Goal: Task Accomplishment & Management: Manage account settings

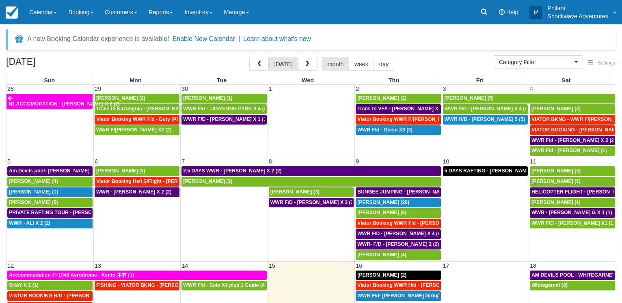
select select
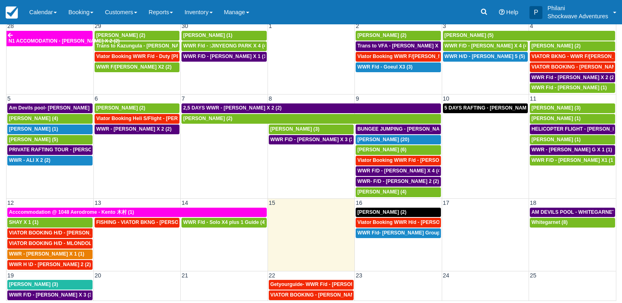
scroll to position [63, 0]
click at [400, 221] on span "Viator Booking WWR H/d - Miller Rachel X 4 (4)" at bounding box center [417, 223] width 121 height 6
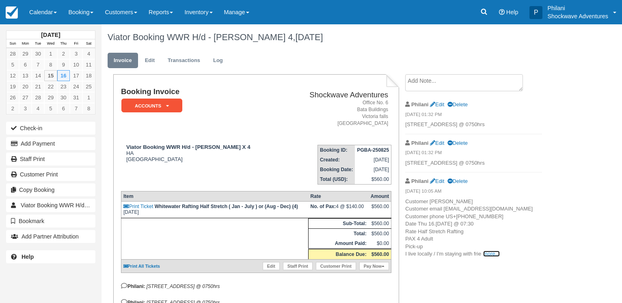
click at [488, 257] on link "more..." at bounding box center [491, 254] width 16 height 6
click at [42, 19] on link "Calendar" at bounding box center [43, 12] width 39 height 24
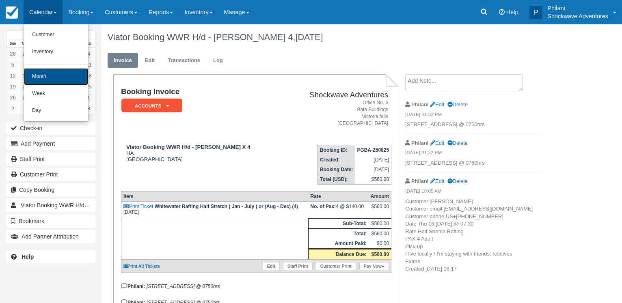
click at [40, 73] on link "Month" at bounding box center [56, 76] width 64 height 17
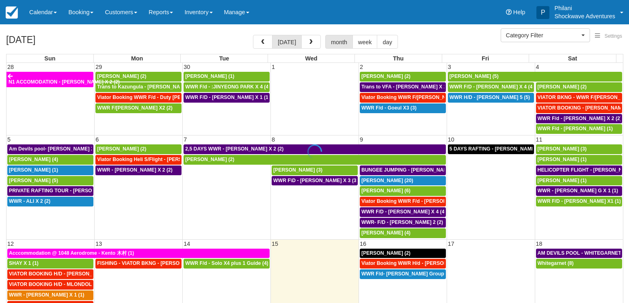
select select
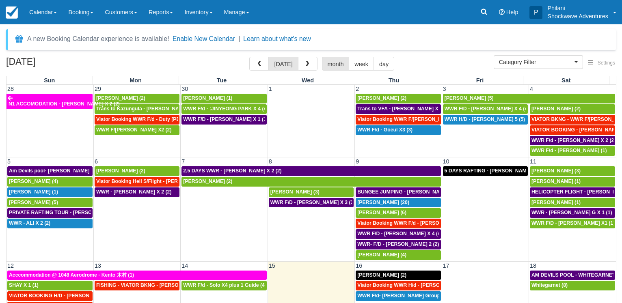
scroll to position [39, 0]
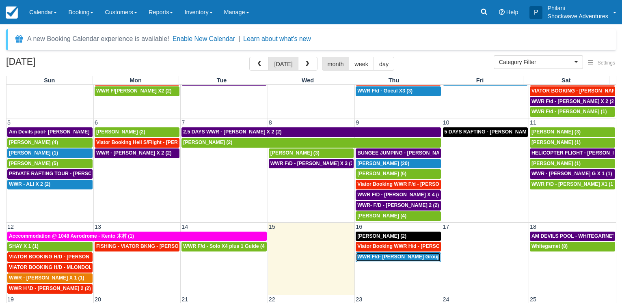
click at [393, 259] on span "WWR F/d- Dwayne Group X 30 (30)" at bounding box center [409, 257] width 105 height 6
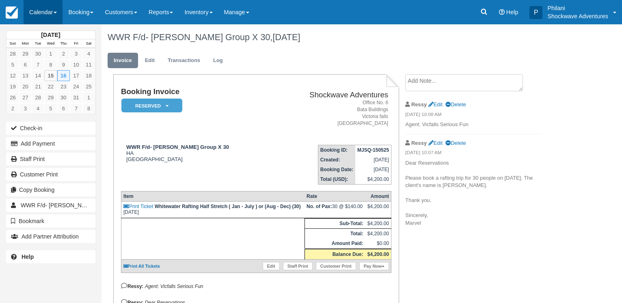
click at [45, 15] on link "Calendar" at bounding box center [43, 12] width 39 height 24
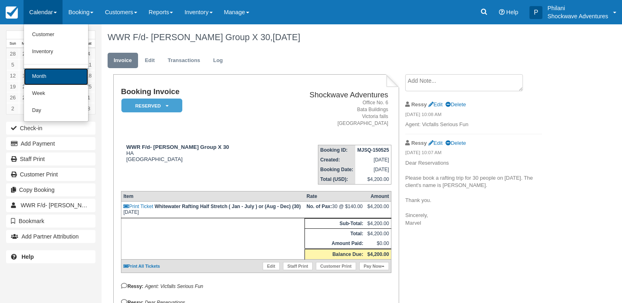
click at [47, 76] on link "Month" at bounding box center [56, 76] width 64 height 17
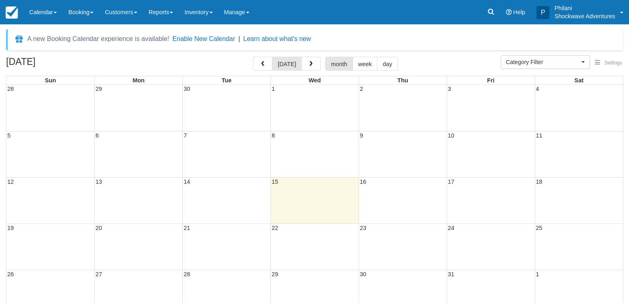
select select
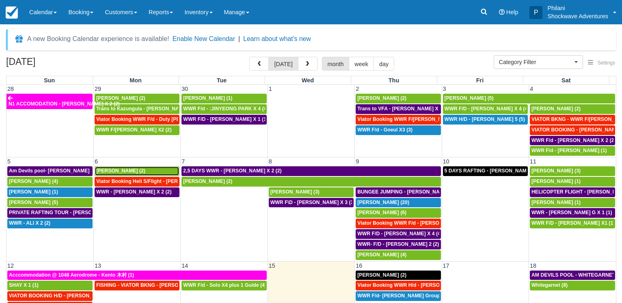
click at [126, 173] on span "[PERSON_NAME] (2)" at bounding box center [120, 171] width 49 height 6
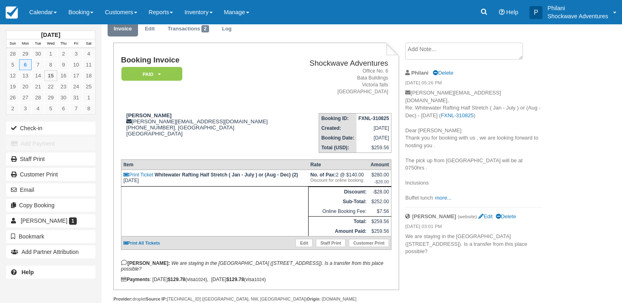
scroll to position [55, 0]
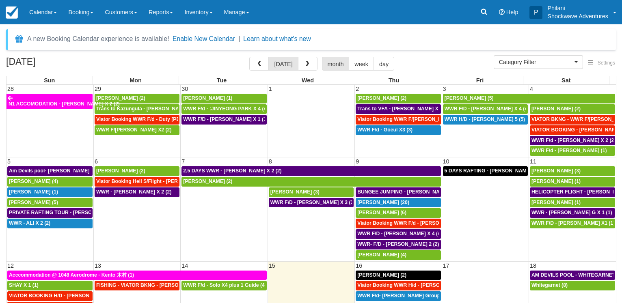
select select
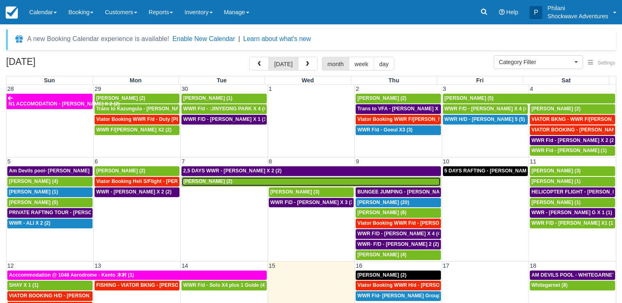
click at [225, 181] on div "Hanna Pietrus (2)" at bounding box center [311, 182] width 256 height 6
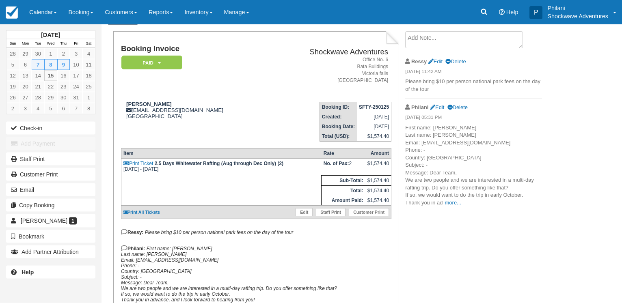
scroll to position [198, 0]
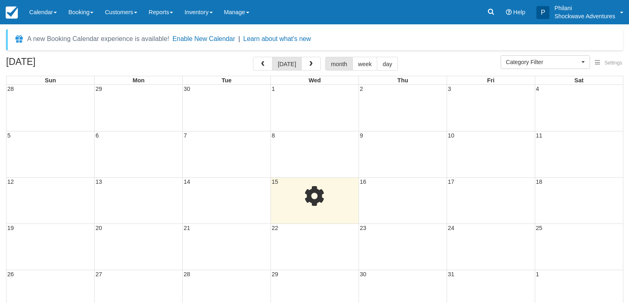
select select
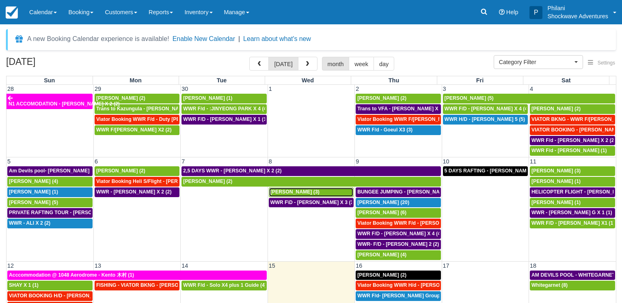
click at [294, 194] on span "[PERSON_NAME] (3)" at bounding box center [294, 192] width 49 height 6
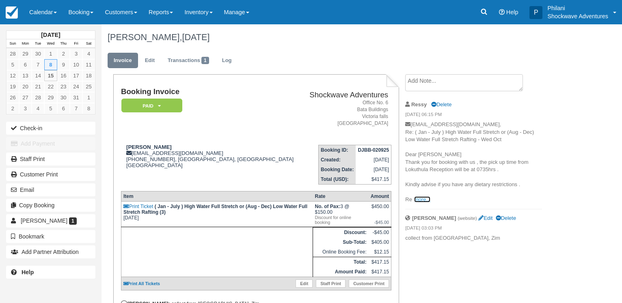
click at [417, 197] on link "more..." at bounding box center [422, 200] width 16 height 6
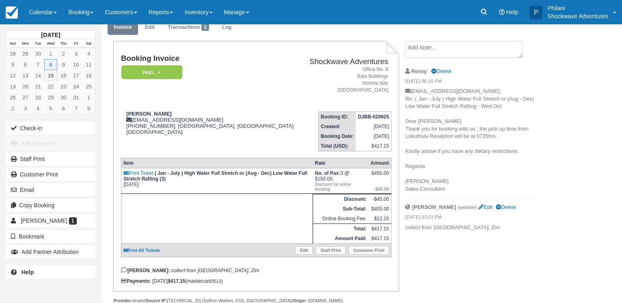
scroll to position [59, 0]
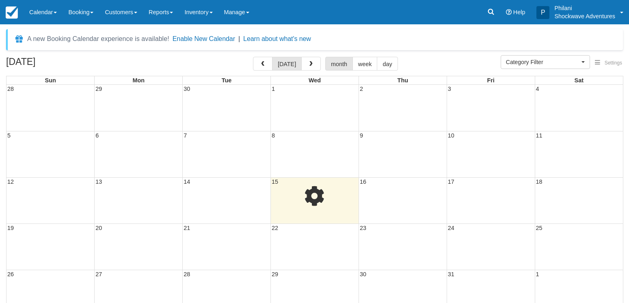
select select
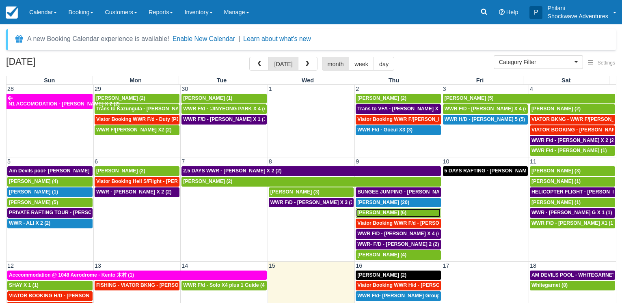
click at [396, 212] on div "Jens Ritter (6)" at bounding box center [398, 213] width 82 height 6
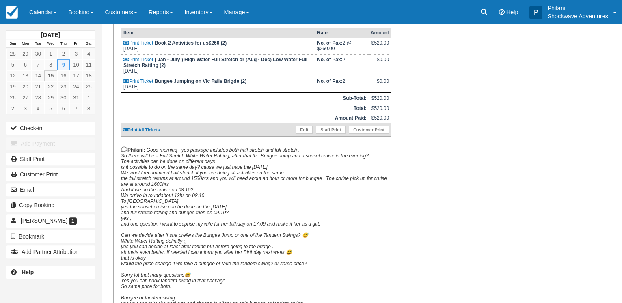
scroll to position [277, 0]
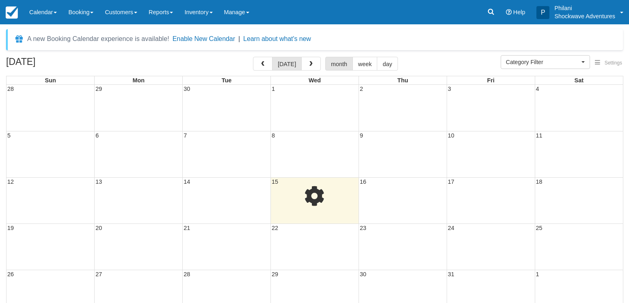
select select
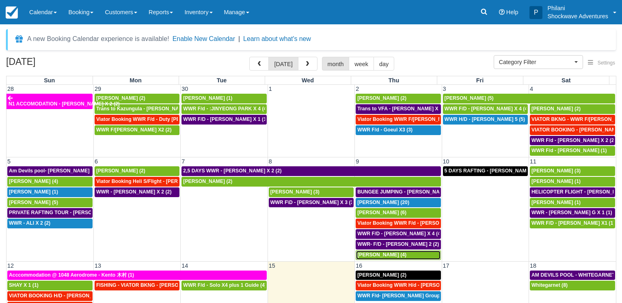
click at [363, 255] on span "Yuliya Stadnik (4)" at bounding box center [381, 255] width 49 height 6
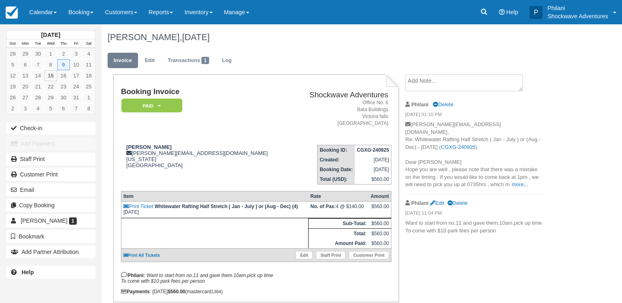
scroll to position [35, 0]
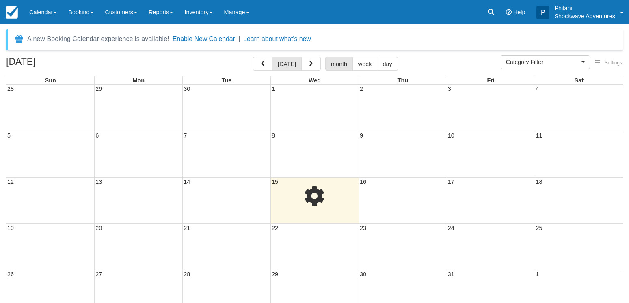
select select
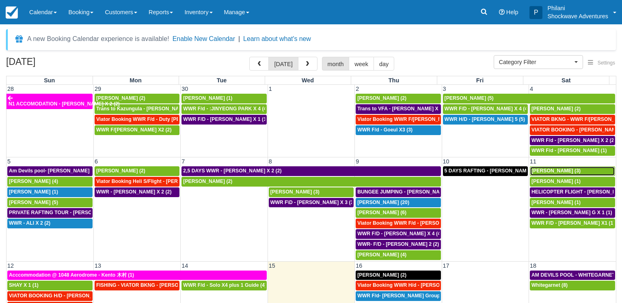
click at [538, 171] on span "[PERSON_NAME] (3)" at bounding box center [555, 171] width 49 height 6
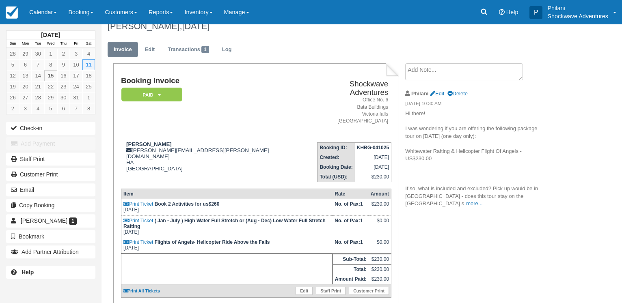
scroll to position [147, 0]
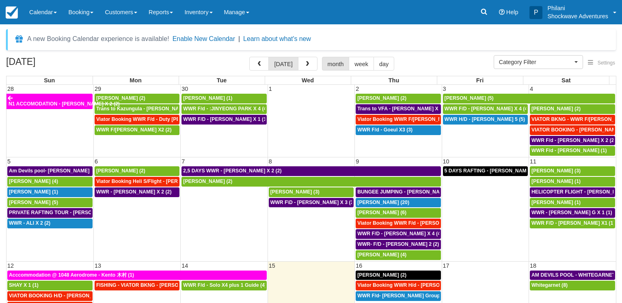
select select
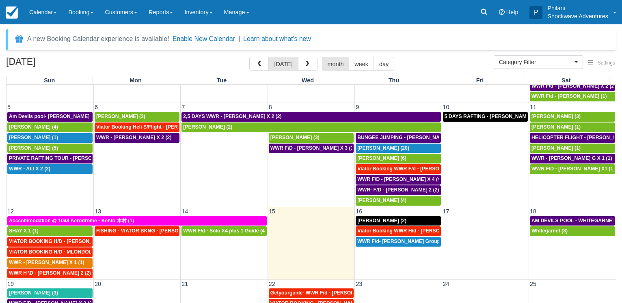
scroll to position [76, 0]
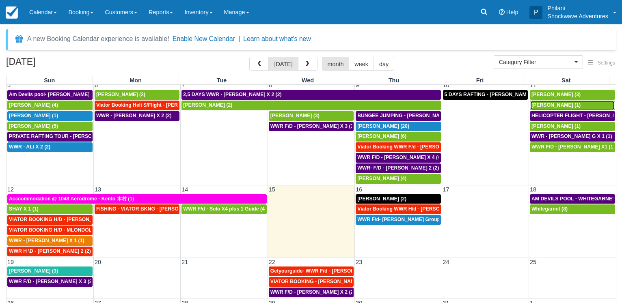
click at [543, 104] on span "Darko Spasovski (1)" at bounding box center [555, 105] width 49 height 6
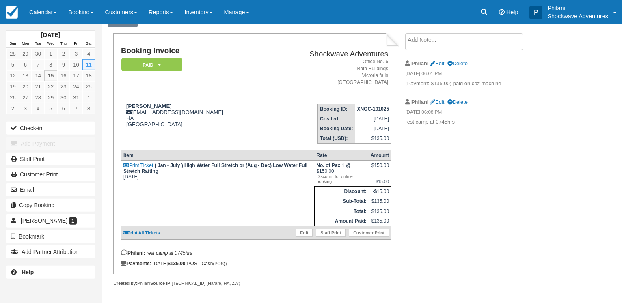
scroll to position [49, 0]
click at [52, 17] on link "Calendar" at bounding box center [43, 12] width 39 height 24
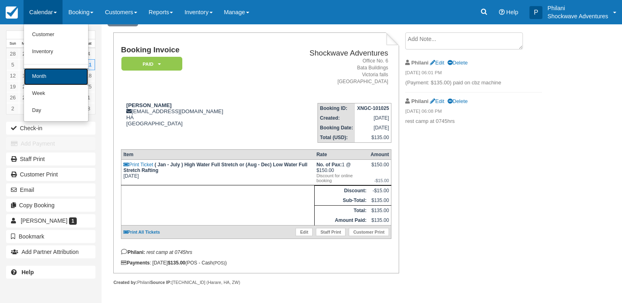
click at [53, 72] on link "Month" at bounding box center [56, 76] width 64 height 17
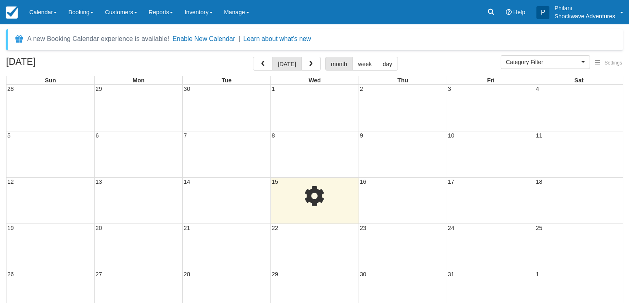
select select
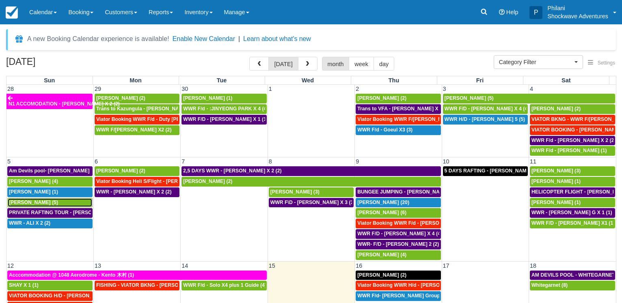
click at [28, 201] on span "[PERSON_NAME] (5)" at bounding box center [33, 203] width 49 height 6
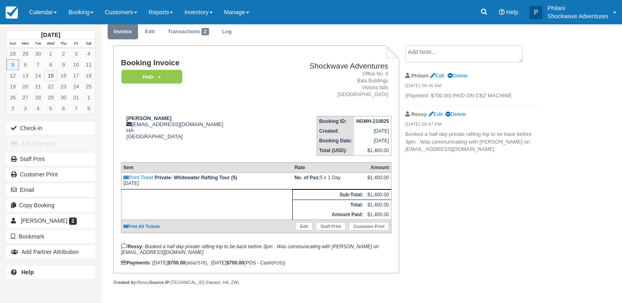
scroll to position [35, 0]
click at [53, 17] on link "Calendar" at bounding box center [43, 12] width 39 height 24
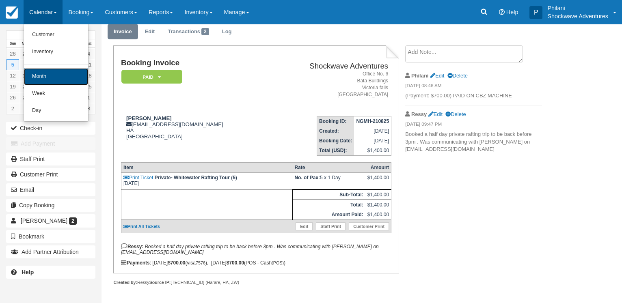
click at [56, 76] on link "Month" at bounding box center [56, 76] width 64 height 17
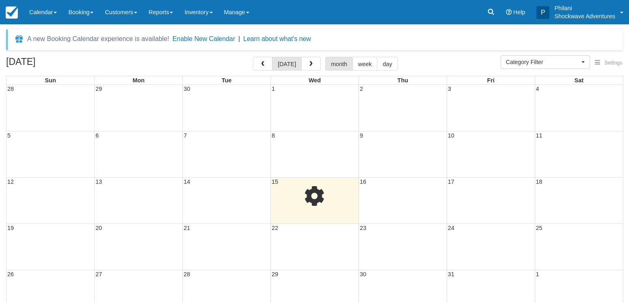
select select
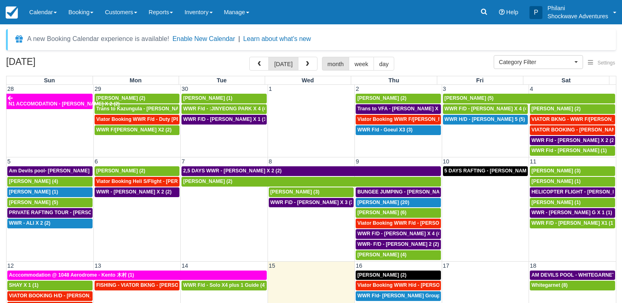
scroll to position [76, 0]
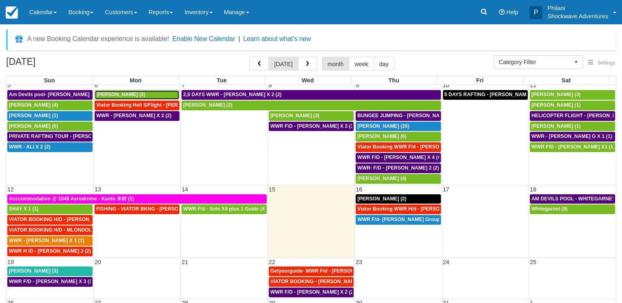
click at [136, 95] on span "Tobias Dollenbacher (2)" at bounding box center [120, 95] width 49 height 6
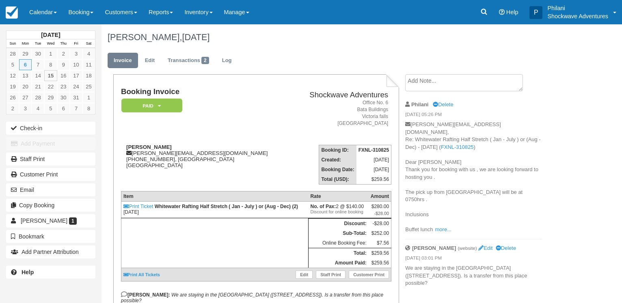
scroll to position [55, 0]
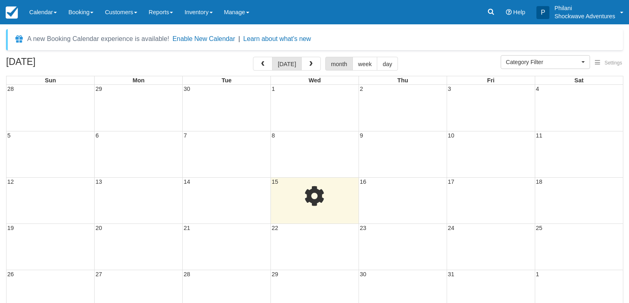
select select
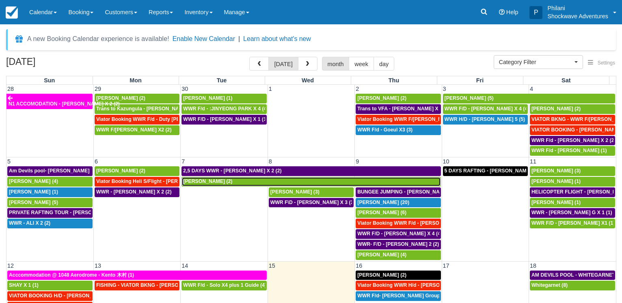
click at [202, 181] on span "Hanna Pietrus (2)" at bounding box center [207, 182] width 49 height 6
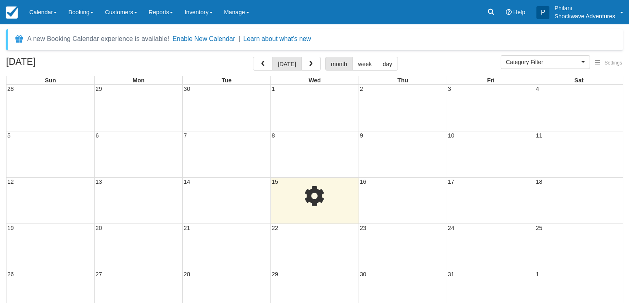
select select
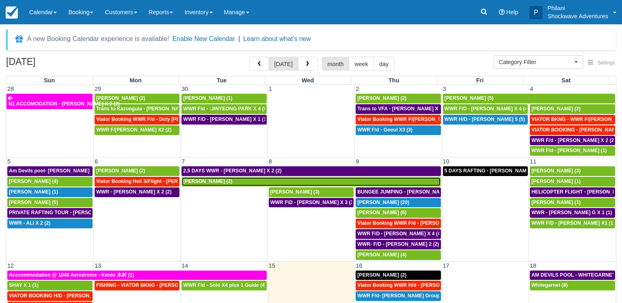
click at [244, 179] on div "Hanna Pietrus (2)" at bounding box center [311, 182] width 256 height 6
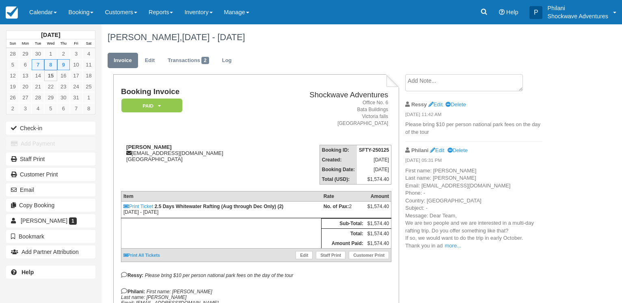
scroll to position [198, 0]
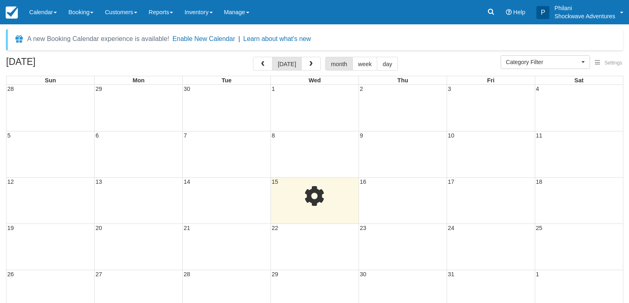
select select
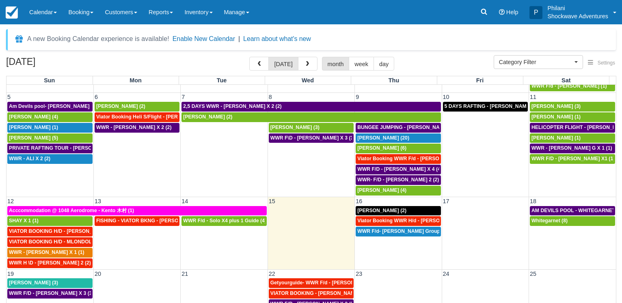
scroll to position [76, 0]
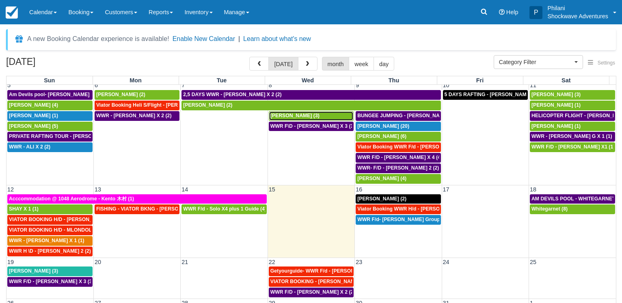
click at [326, 117] on div "[PERSON_NAME] (3)" at bounding box center [311, 116] width 82 height 6
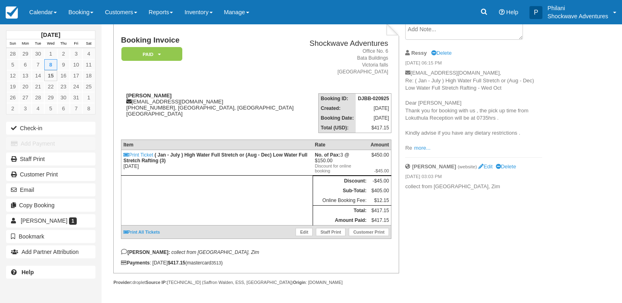
scroll to position [59, 0]
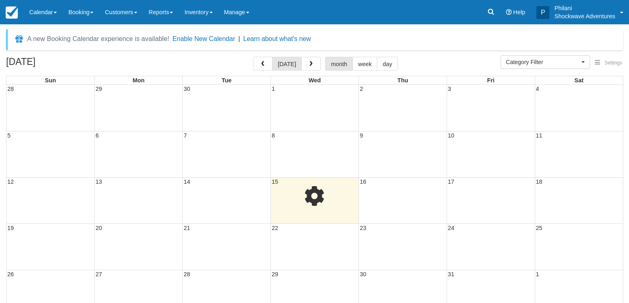
select select
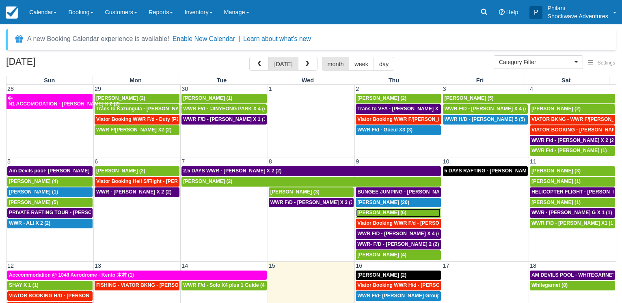
click at [380, 210] on link "[PERSON_NAME] (6)" at bounding box center [398, 213] width 85 height 10
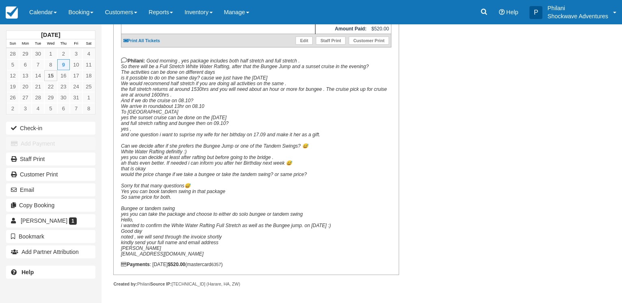
scroll to position [277, 0]
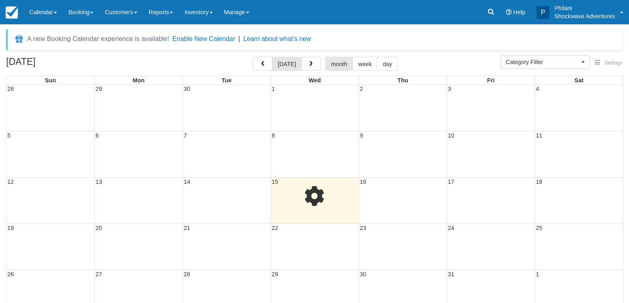
select select
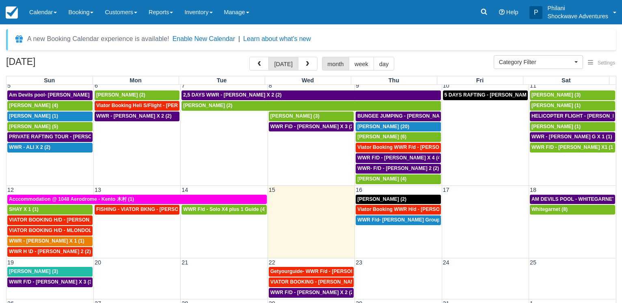
scroll to position [76, 0]
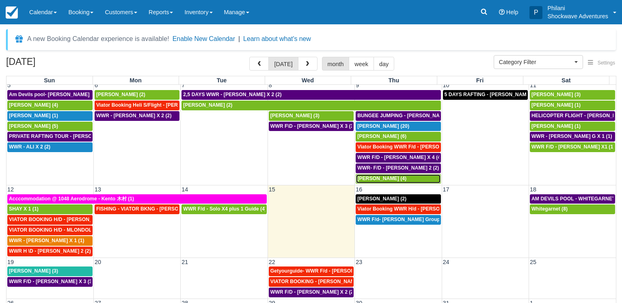
click at [376, 178] on span "Yuliya Stadnik (4)" at bounding box center [381, 179] width 49 height 6
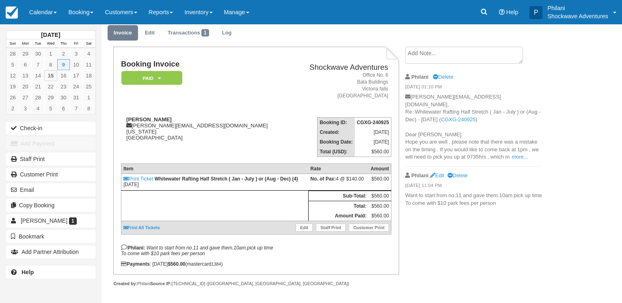
scroll to position [35, 0]
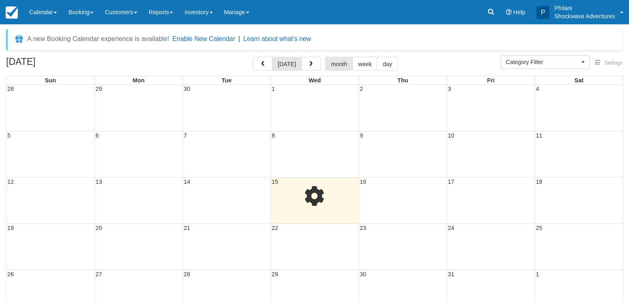
select select
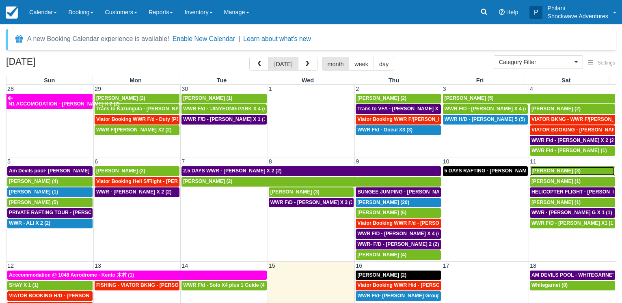
click at [564, 174] on div "Alisha G (3)" at bounding box center [572, 171] width 82 height 6
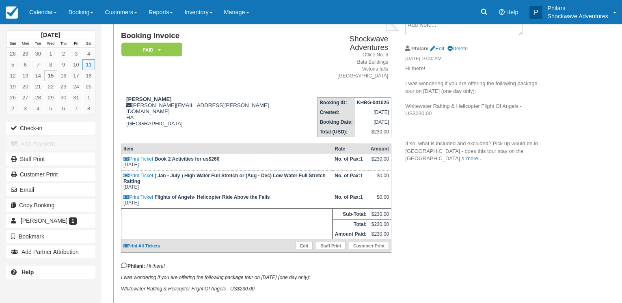
scroll to position [147, 0]
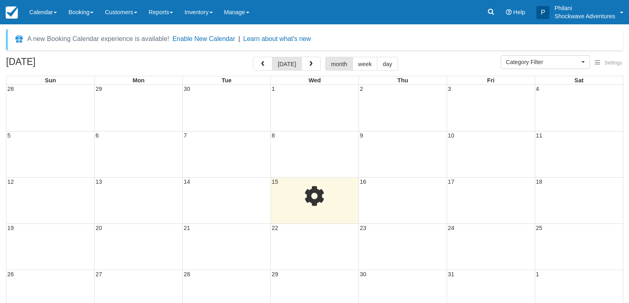
select select
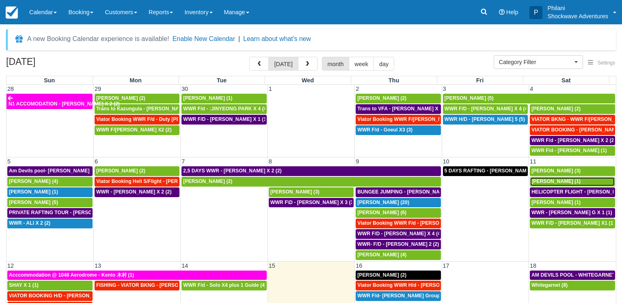
click at [551, 180] on span "Darko Spasovski (1)" at bounding box center [555, 182] width 49 height 6
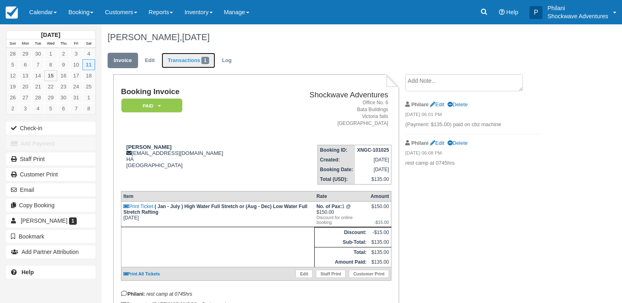
click at [185, 58] on link "Transactions 1" at bounding box center [189, 61] width 54 height 16
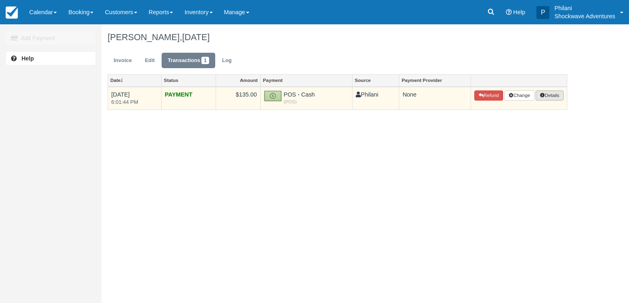
click at [557, 96] on button "Details" at bounding box center [550, 96] width 28 height 11
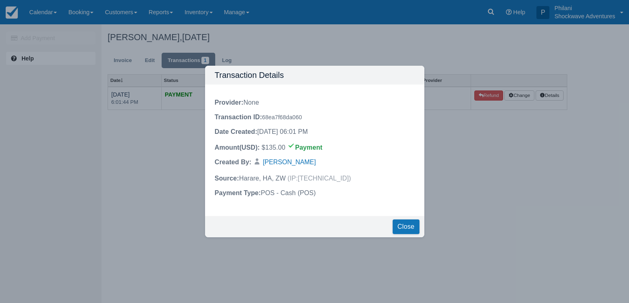
click at [521, 168] on div "Transaction Details Provider : None Transaction ID : 68ea7f68da060 Date Created…" at bounding box center [314, 151] width 629 height 303
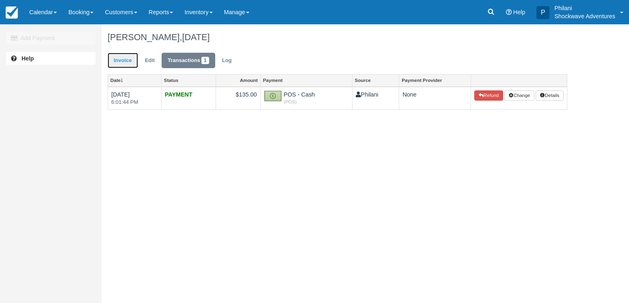
click at [121, 56] on link "Invoice" at bounding box center [123, 61] width 30 height 16
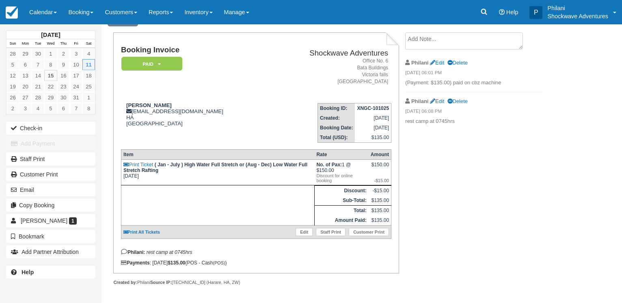
scroll to position [49, 0]
drag, startPoint x: 173, startPoint y: 99, endPoint x: 121, endPoint y: 91, distance: 52.1
click at [121, 97] on td "Darko Spasovski darko.spasovski@gmail.com HA Zimbabwe" at bounding box center [194, 120] width 147 height 46
copy strong "[PERSON_NAME]"
click at [222, 109] on div "Darko Spasovski darko.spasovski@gmail.com HA Zimbabwe" at bounding box center [194, 114] width 147 height 24
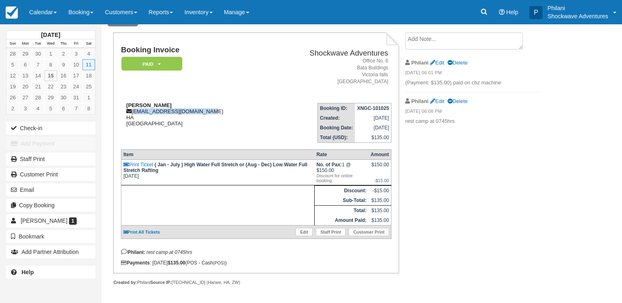
drag, startPoint x: 205, startPoint y: 105, endPoint x: 134, endPoint y: 107, distance: 70.7
click at [134, 107] on div "Darko Spasovski darko.spasovski@gmail.com HA Zimbabwe" at bounding box center [194, 114] width 147 height 24
copy div "darko.spasovski@gmail.com"
click at [242, 126] on td "Darko Spasovski darko.spasovski@gmail.com HA Zimbabwe" at bounding box center [194, 120] width 147 height 46
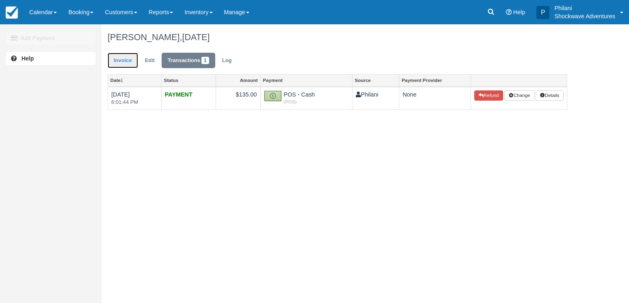
click at [125, 57] on link "Invoice" at bounding box center [123, 61] width 30 height 16
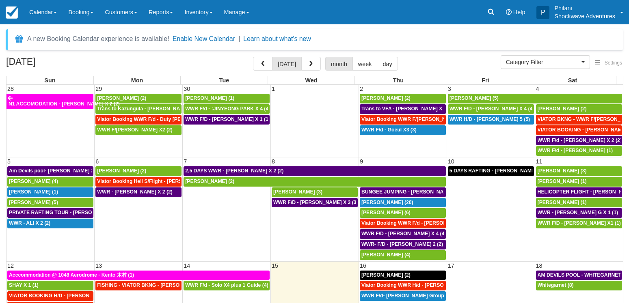
select select
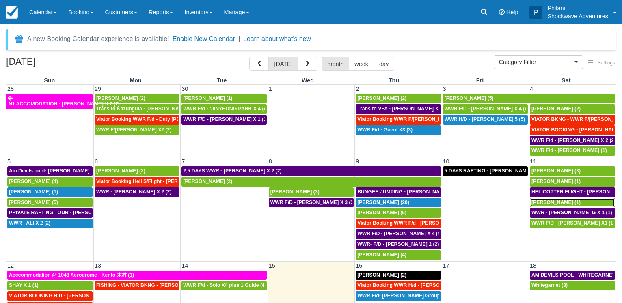
click at [568, 203] on div "Mihir Sheth (1)" at bounding box center [572, 203] width 82 height 6
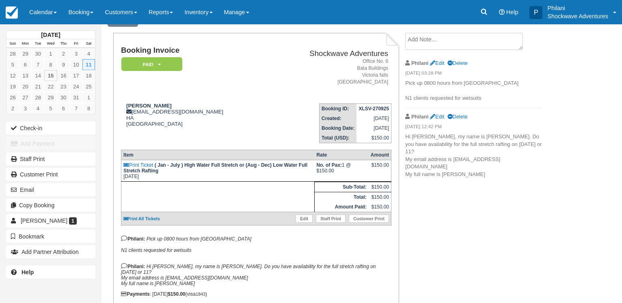
scroll to position [76, 0]
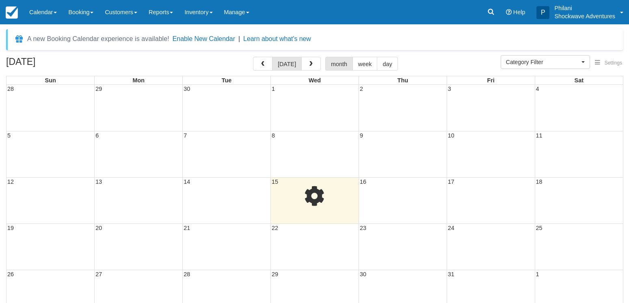
select select
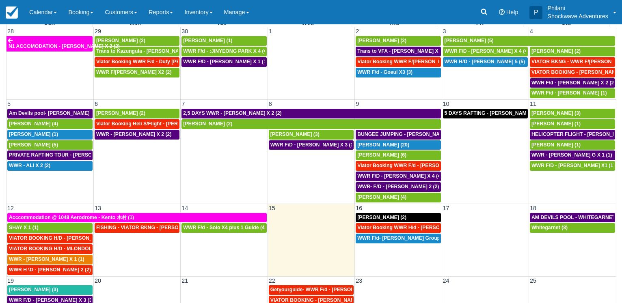
scroll to position [63, 0]
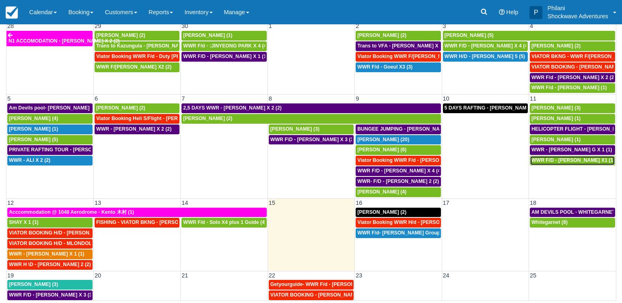
click at [548, 161] on span "WWR F/D - HELKE DORING X1 (1)" at bounding box center [572, 161] width 83 height 6
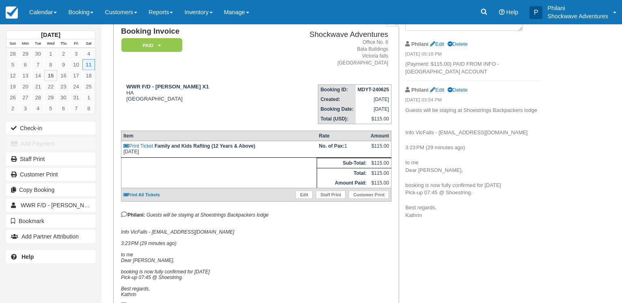
scroll to position [41, 0]
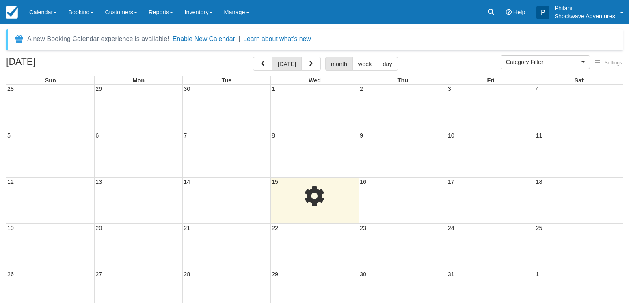
select select
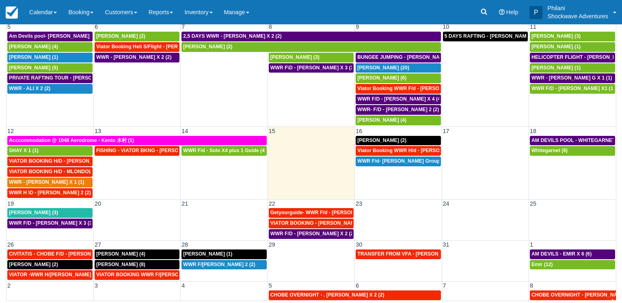
scroll to position [76, 0]
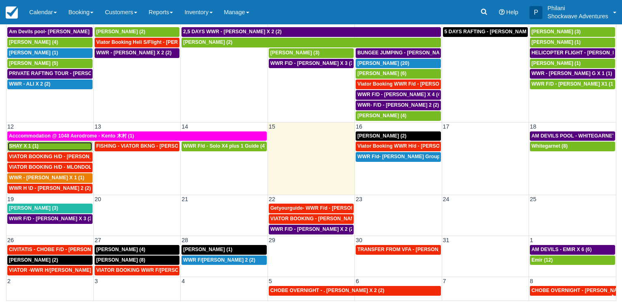
click at [52, 147] on div "SHAY X 1 (1)" at bounding box center [50, 146] width 82 height 6
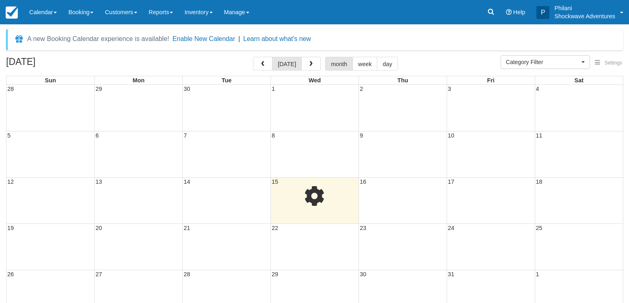
select select
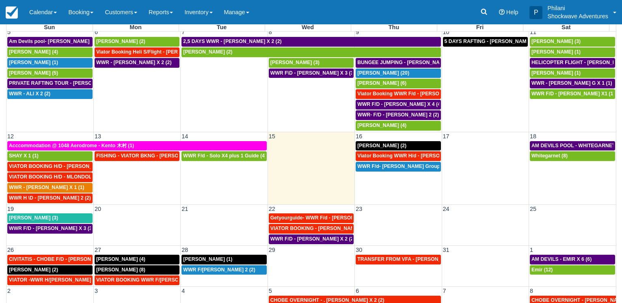
scroll to position [63, 0]
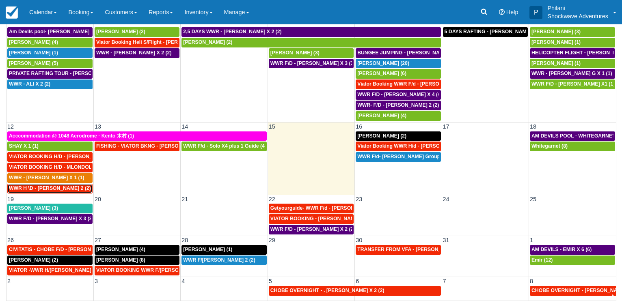
click at [64, 188] on span "WWR H \D - [PERSON_NAME] 2 (2)" at bounding box center [50, 189] width 82 height 6
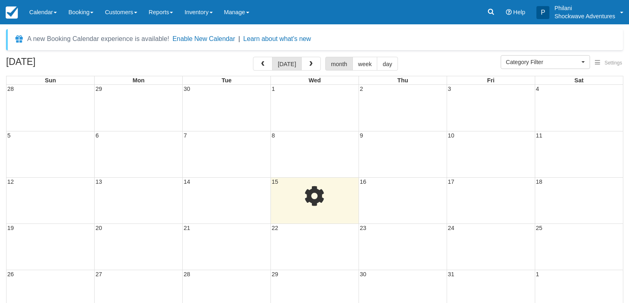
select select
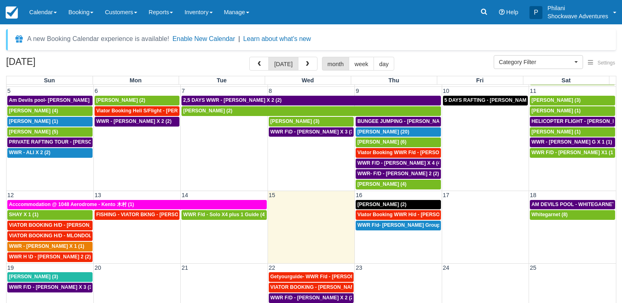
scroll to position [76, 0]
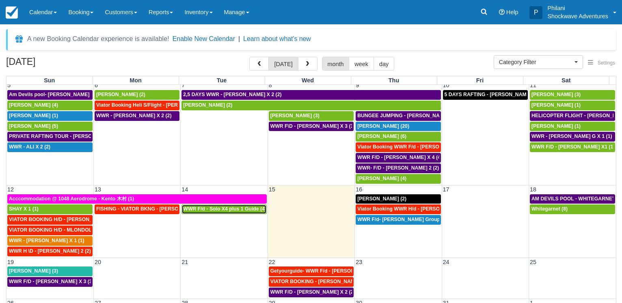
click at [235, 212] on span "WWR F/d - Solo X4 plus 1 Guide (4)" at bounding box center [224, 209] width 83 height 6
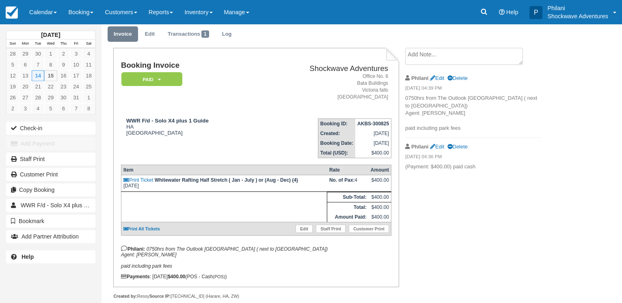
scroll to position [5, 0]
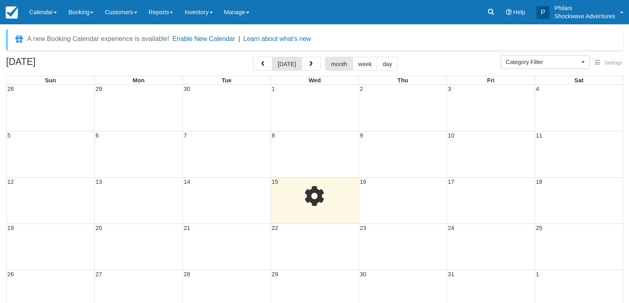
select select
